Goal: Book appointment/travel/reservation

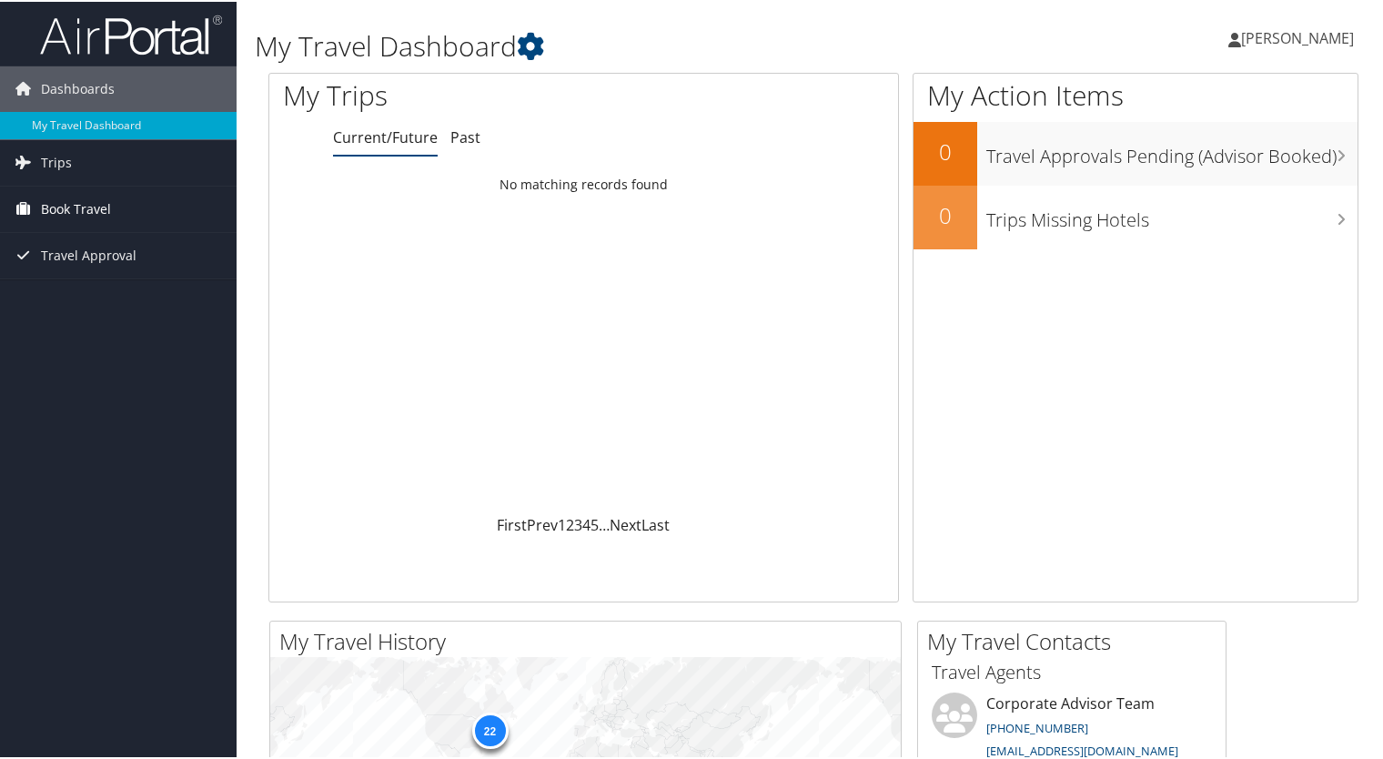
click at [52, 206] on span "Book Travel" at bounding box center [76, 207] width 70 height 45
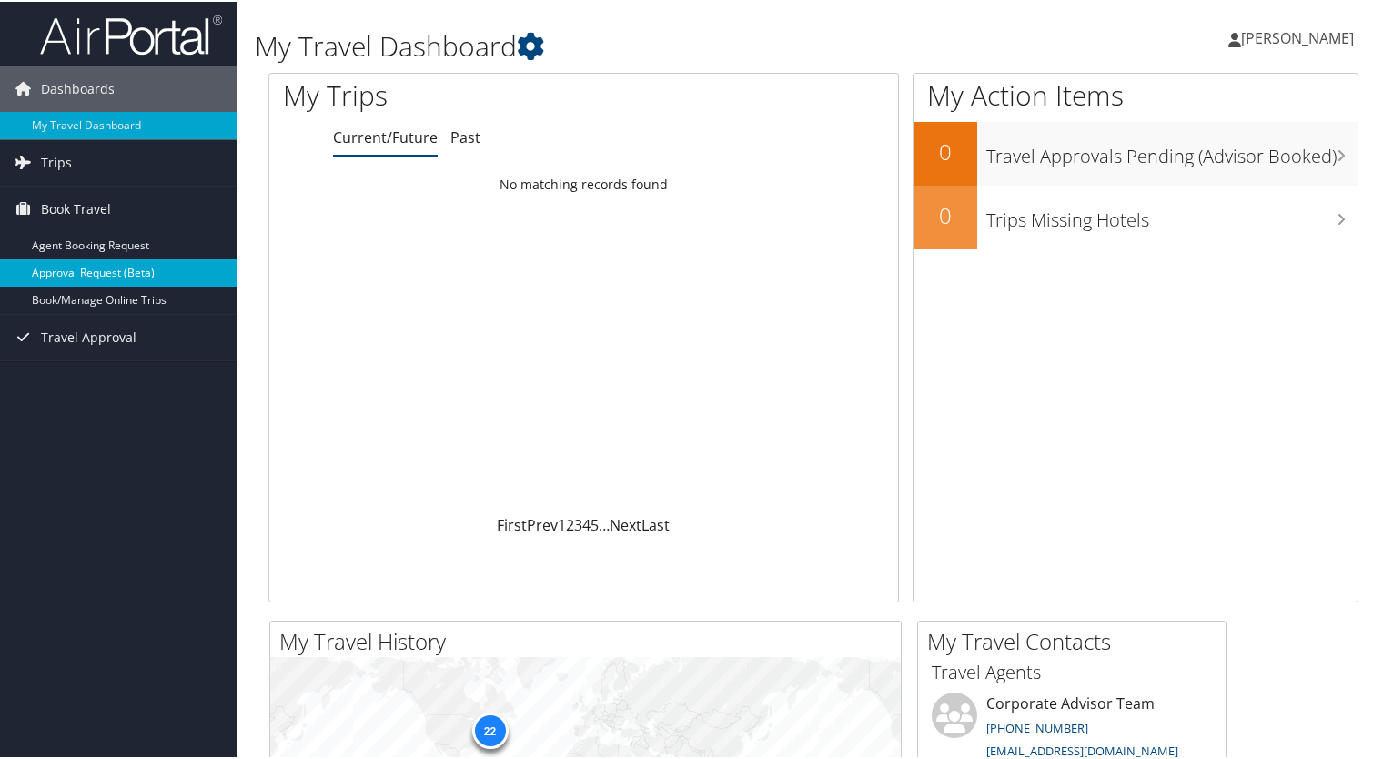
click at [69, 275] on link "Approval Request (Beta)" at bounding box center [118, 271] width 237 height 27
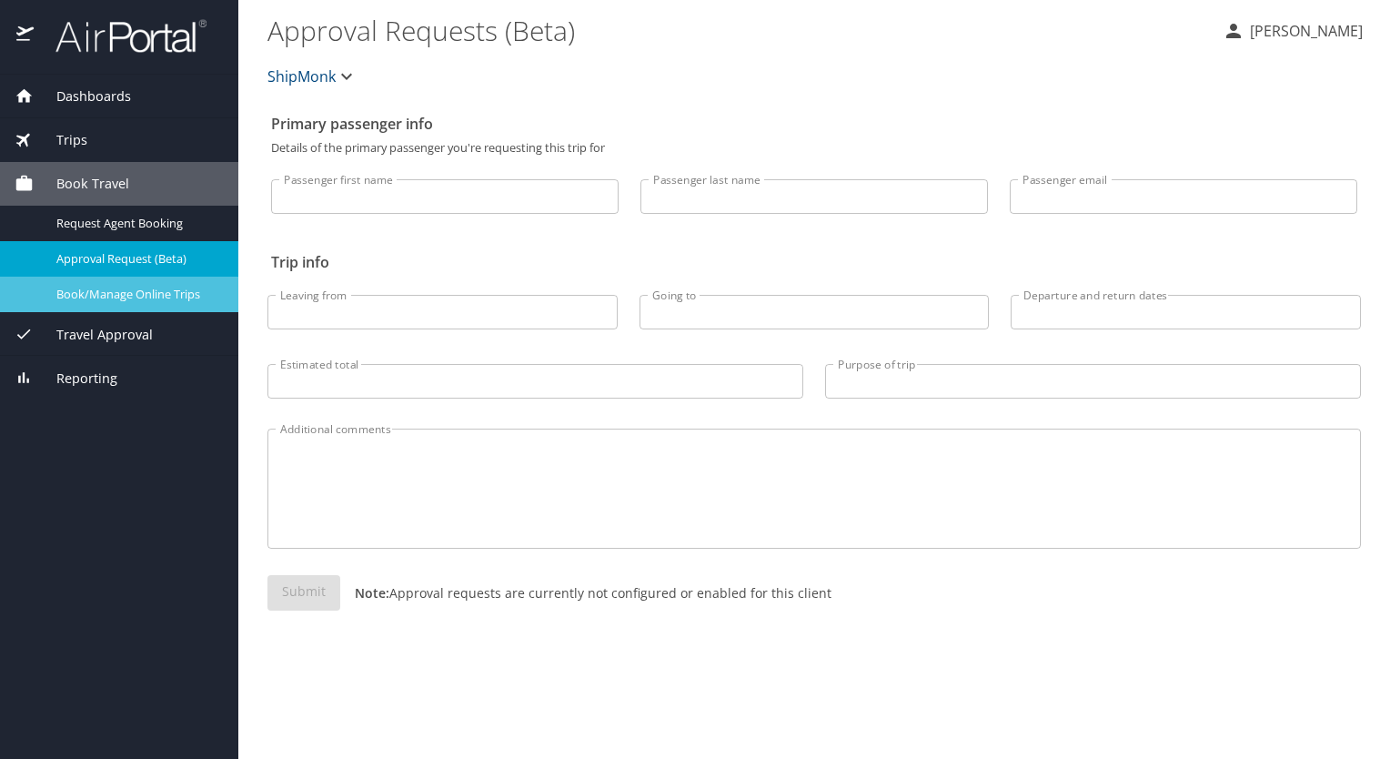
click at [132, 306] on link "Book/Manage Online Trips" at bounding box center [119, 294] width 238 height 35
